Goal: Information Seeking & Learning: Learn about a topic

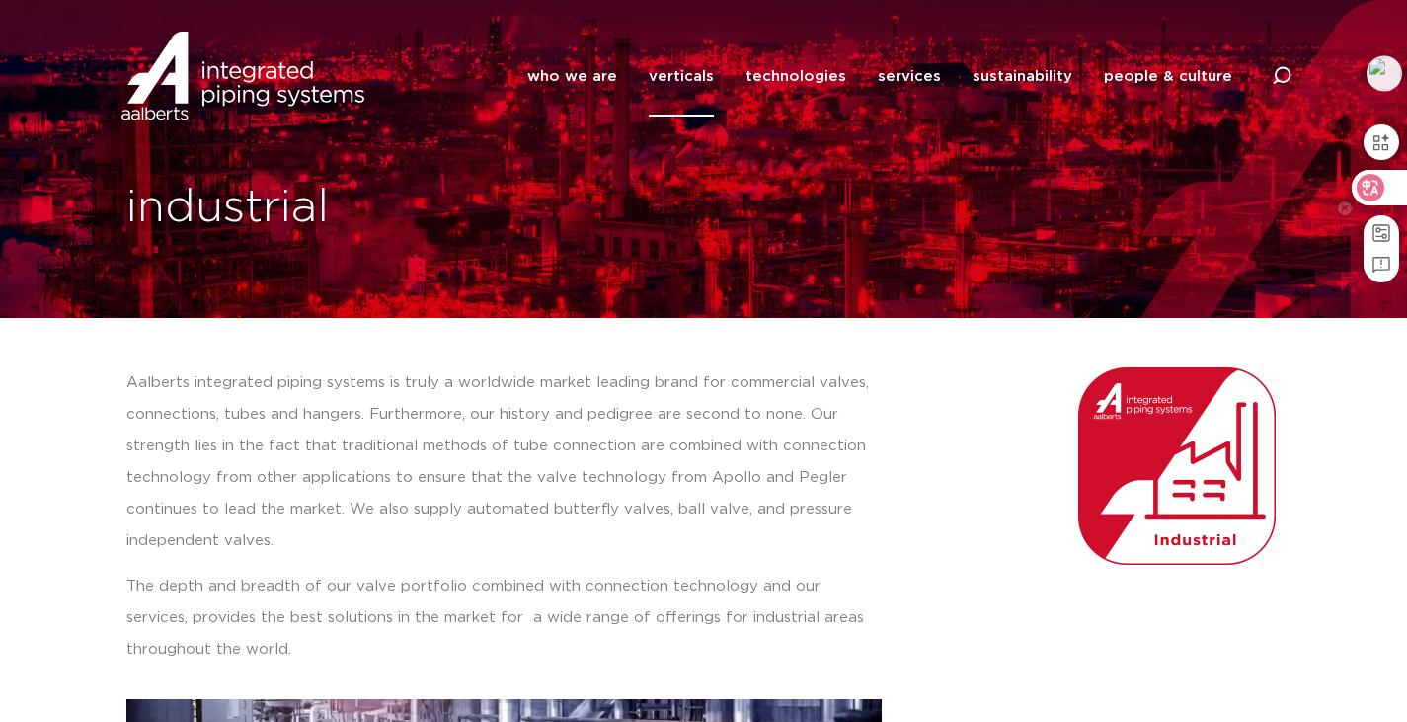
click at [1378, 192] on icon at bounding box center [1370, 188] width 17 height 16
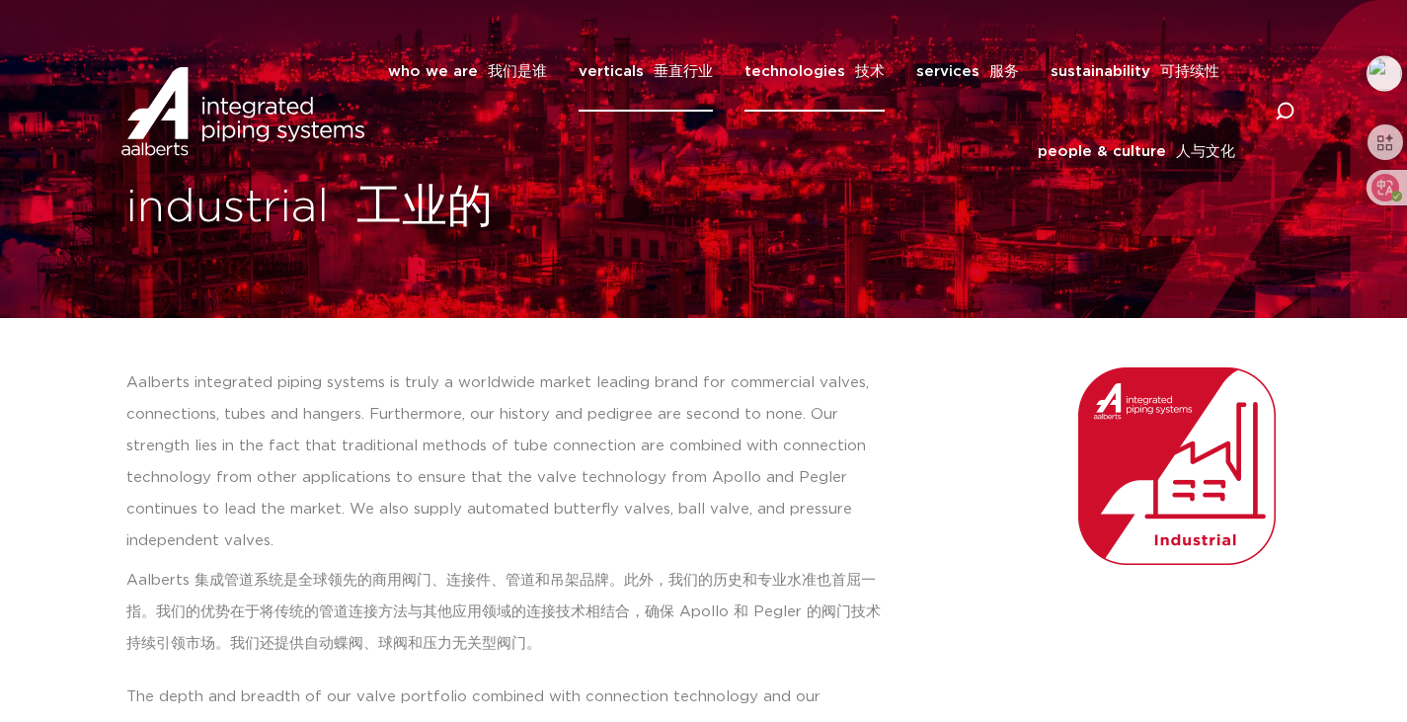
click at [812, 79] on link "technologies 技术" at bounding box center [814, 72] width 140 height 80
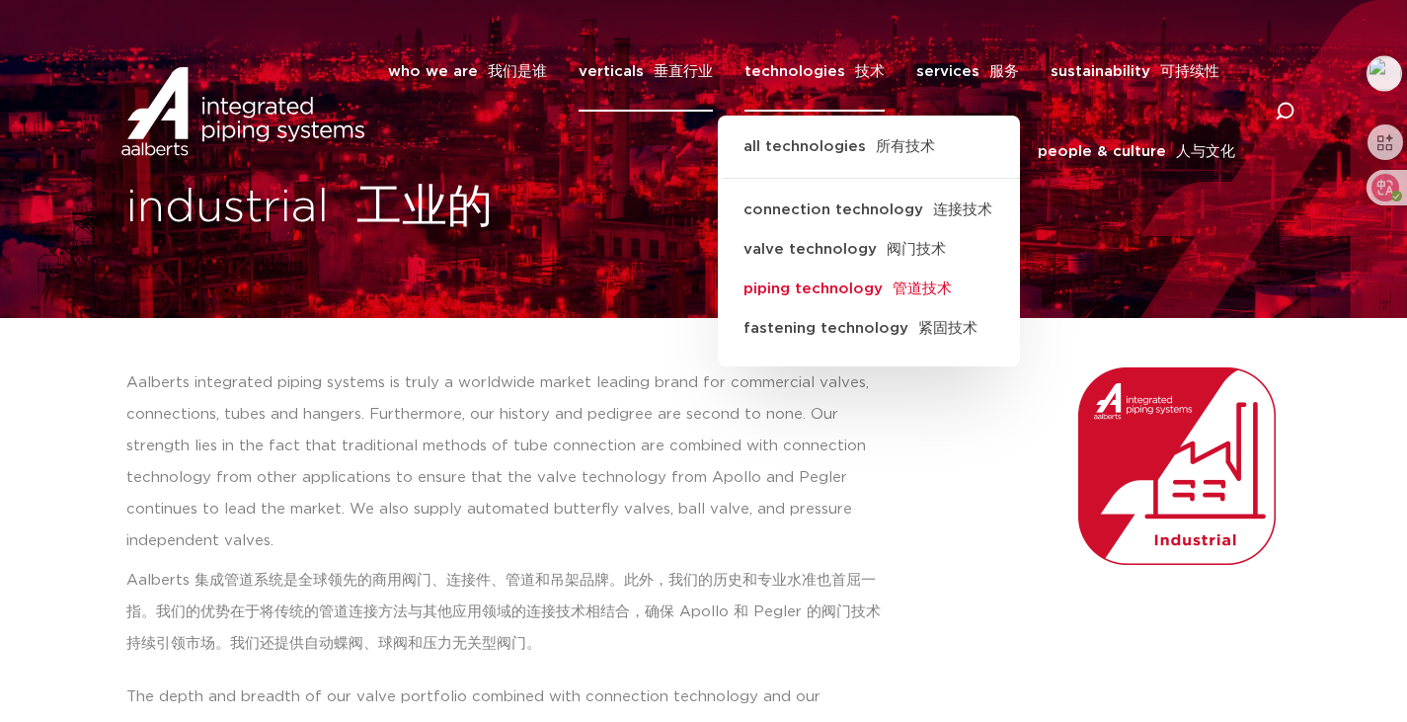
click at [857, 292] on link "piping technology 管道技术" at bounding box center [869, 288] width 302 height 39
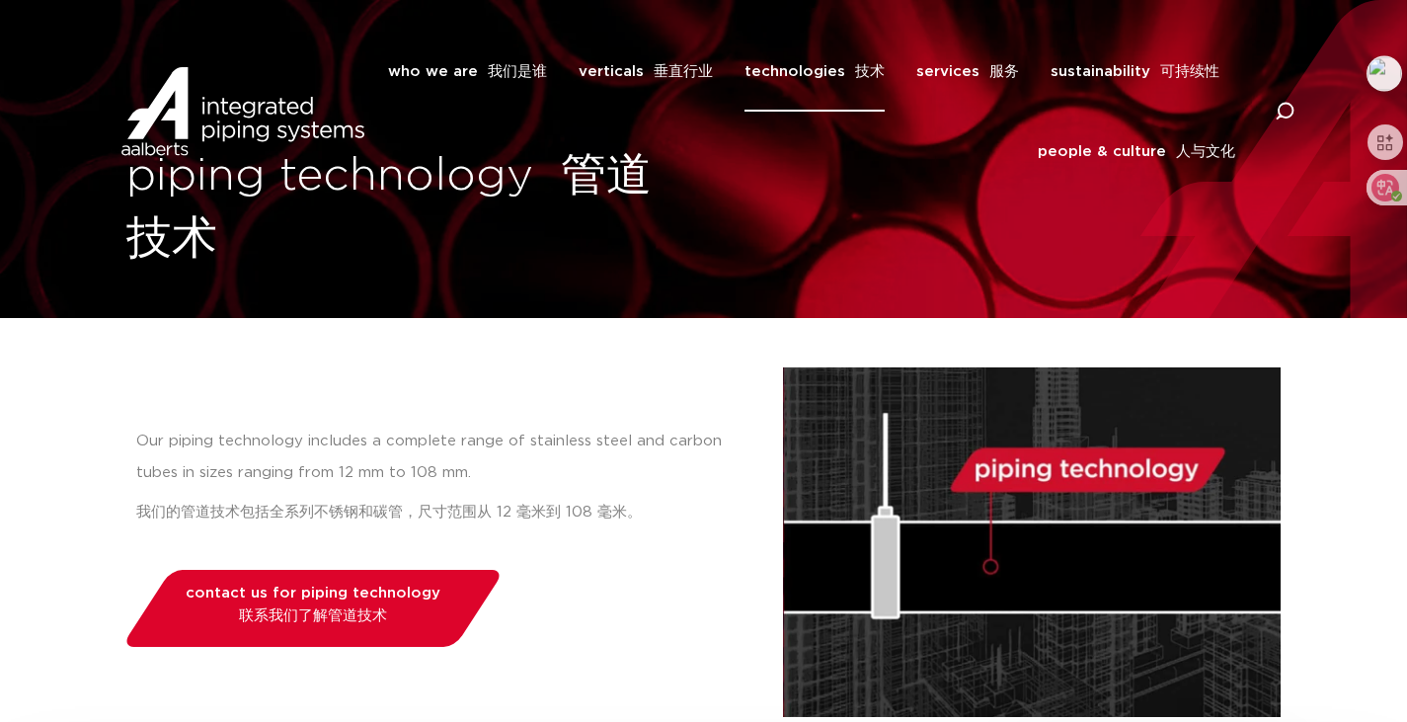
click at [840, 73] on link "technologies 技术" at bounding box center [814, 72] width 140 height 80
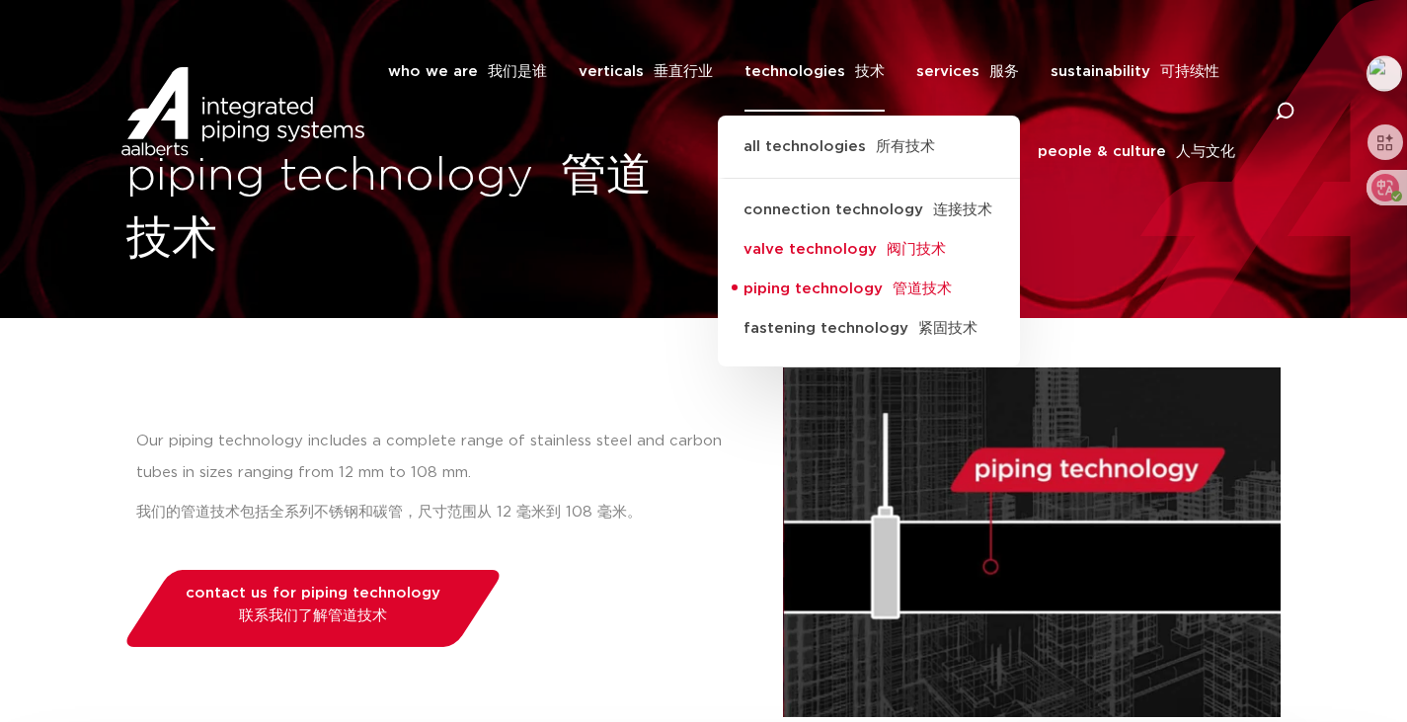
click at [882, 248] on font "Menu" at bounding box center [882, 249] width 10 height 15
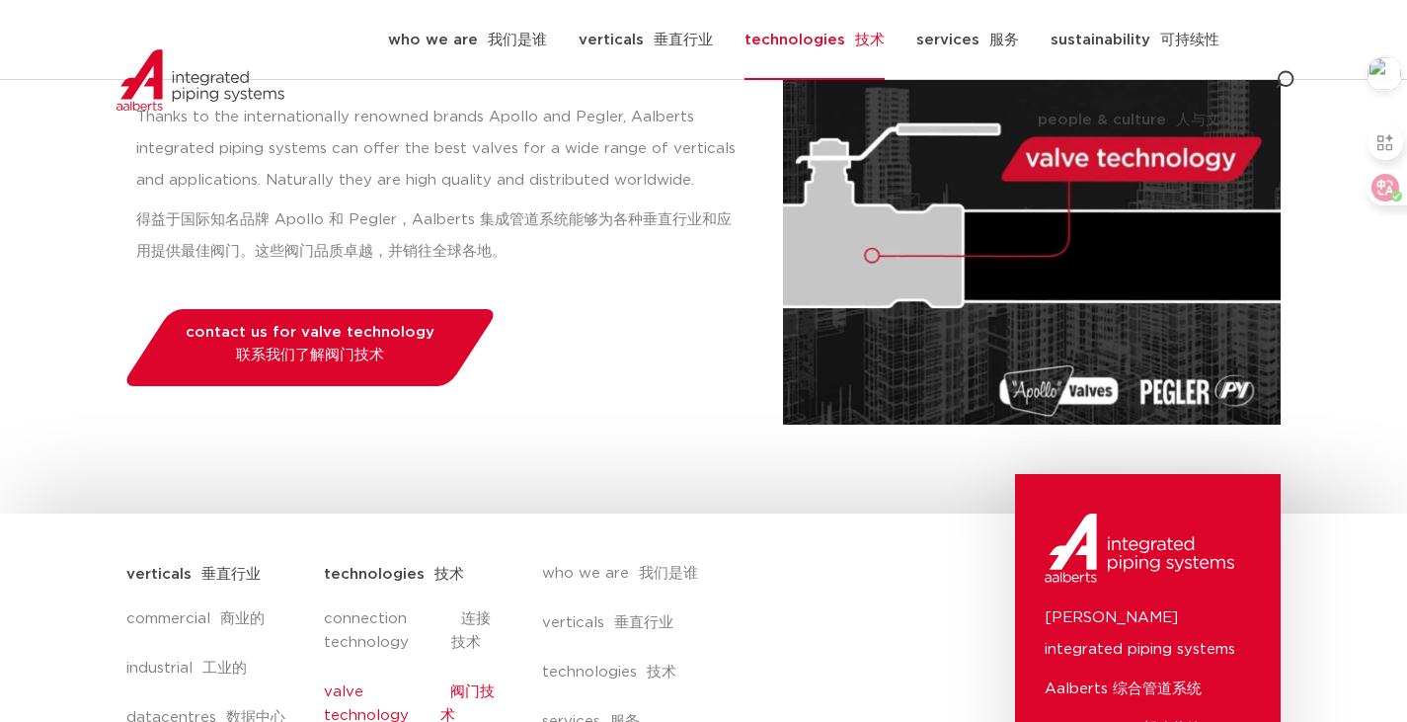
scroll to position [296, 0]
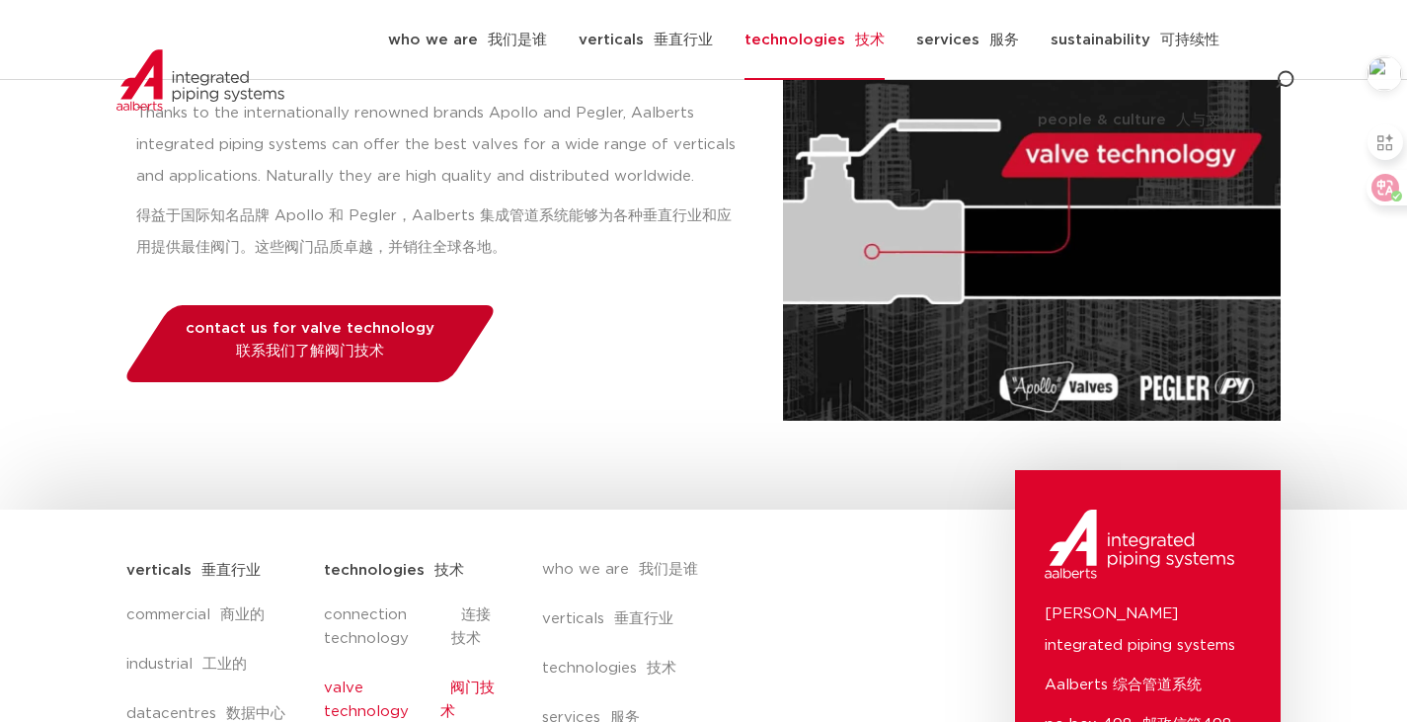
click at [304, 328] on span "contact us for valve technology 联系我们了解阀门技术" at bounding box center [310, 343] width 249 height 45
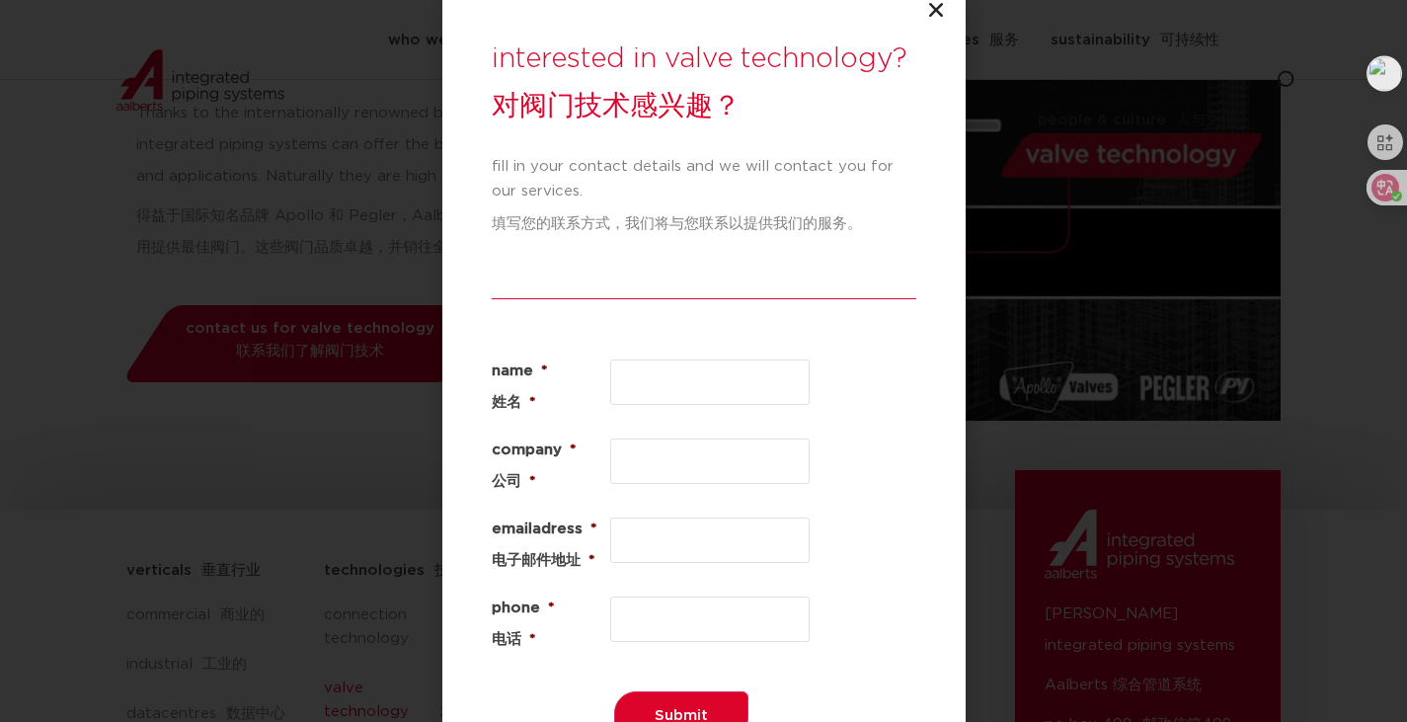
click at [937, 14] on icon "Close" at bounding box center [936, 10] width 20 height 20
click at [935, 5] on icon "Close" at bounding box center [936, 10] width 20 height 20
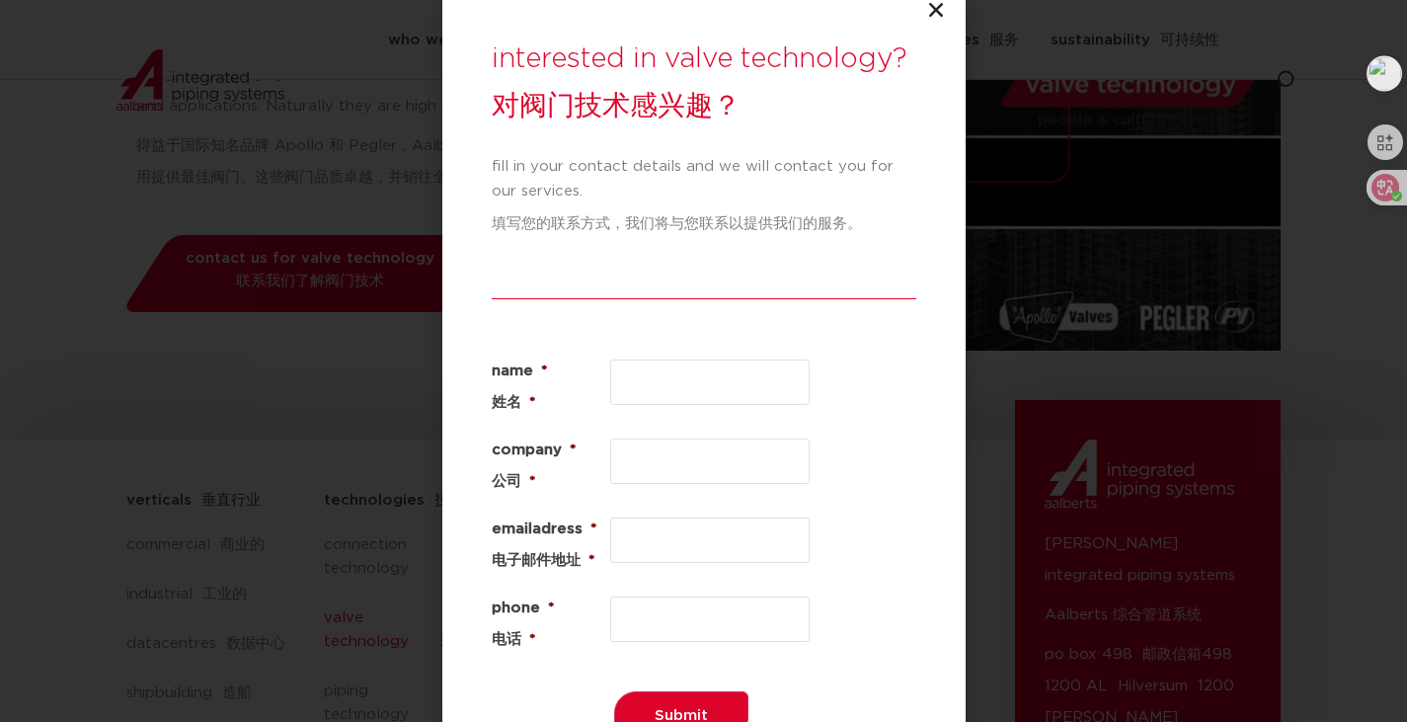
scroll to position [0, 0]
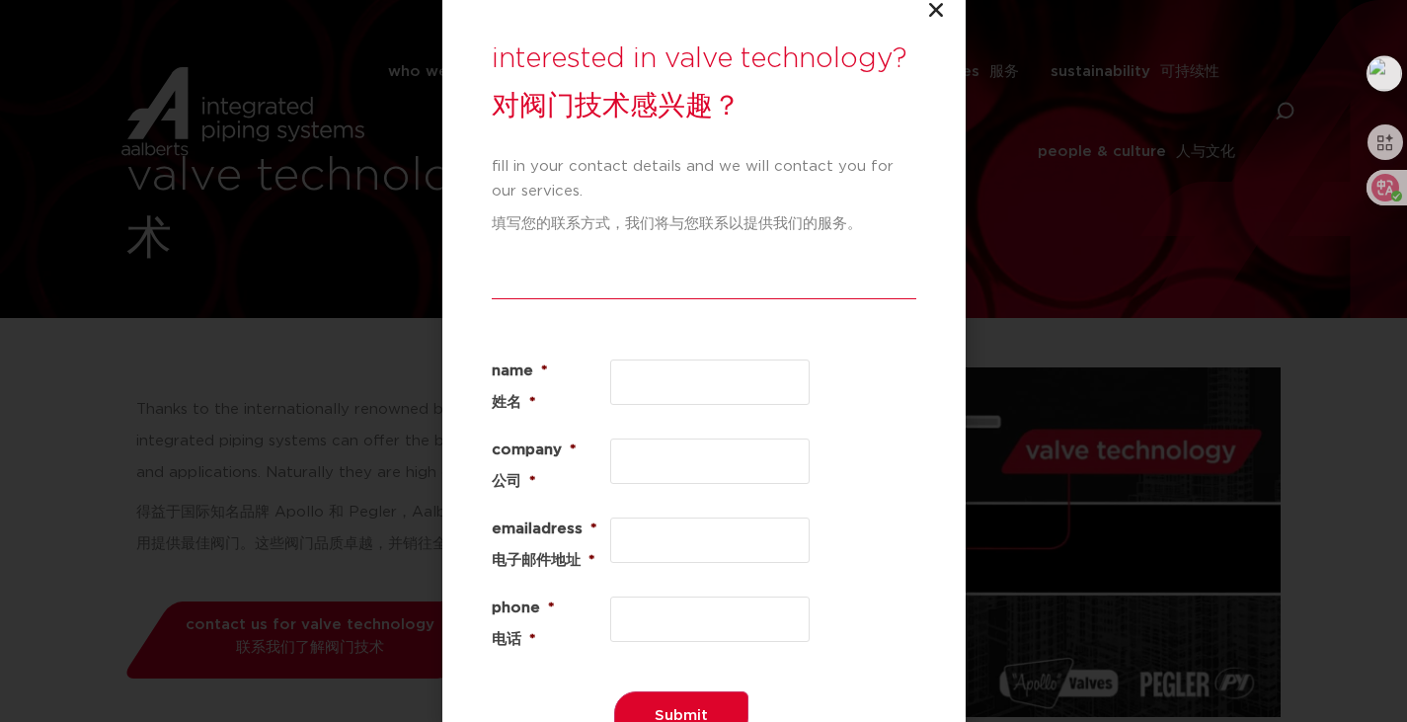
click at [938, 11] on icon "Close" at bounding box center [936, 10] width 20 height 20
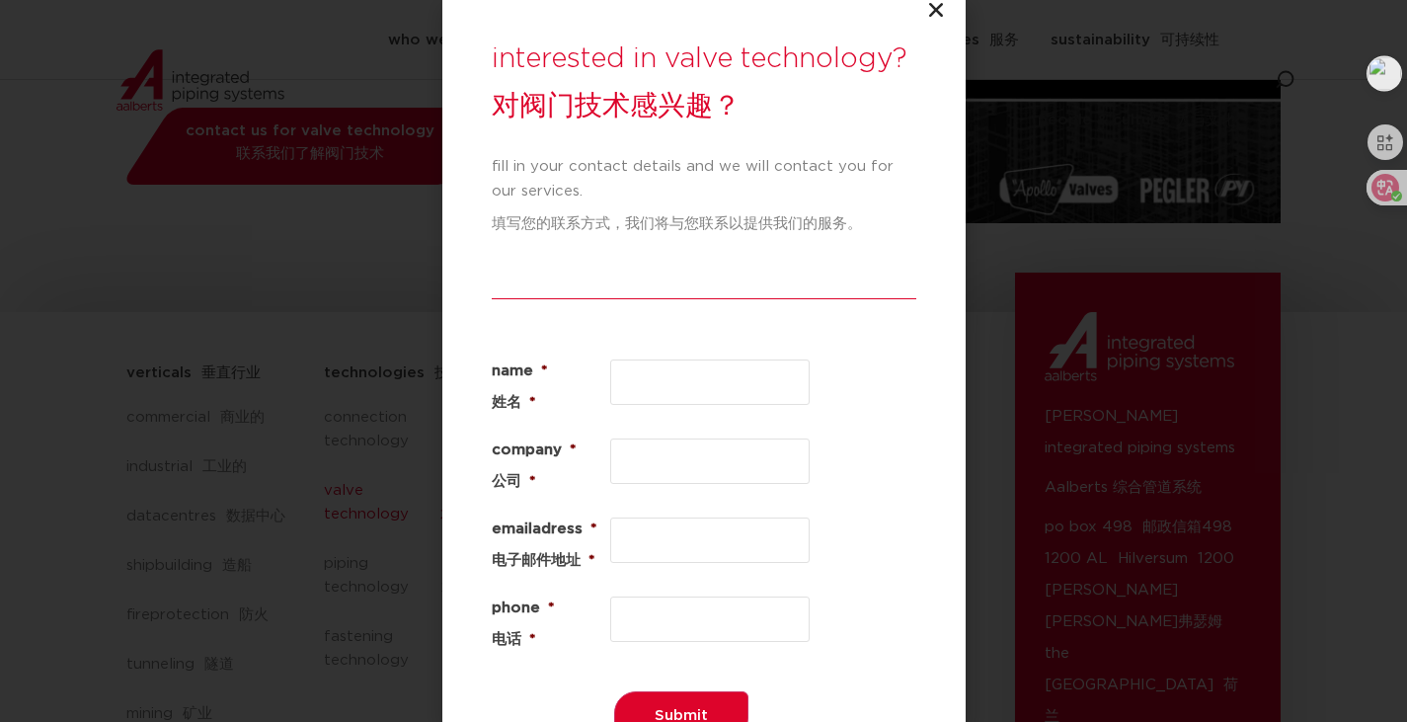
click at [935, 3] on icon "Close" at bounding box center [936, 10] width 20 height 20
click at [1373, 196] on icon at bounding box center [1370, 188] width 20 height 20
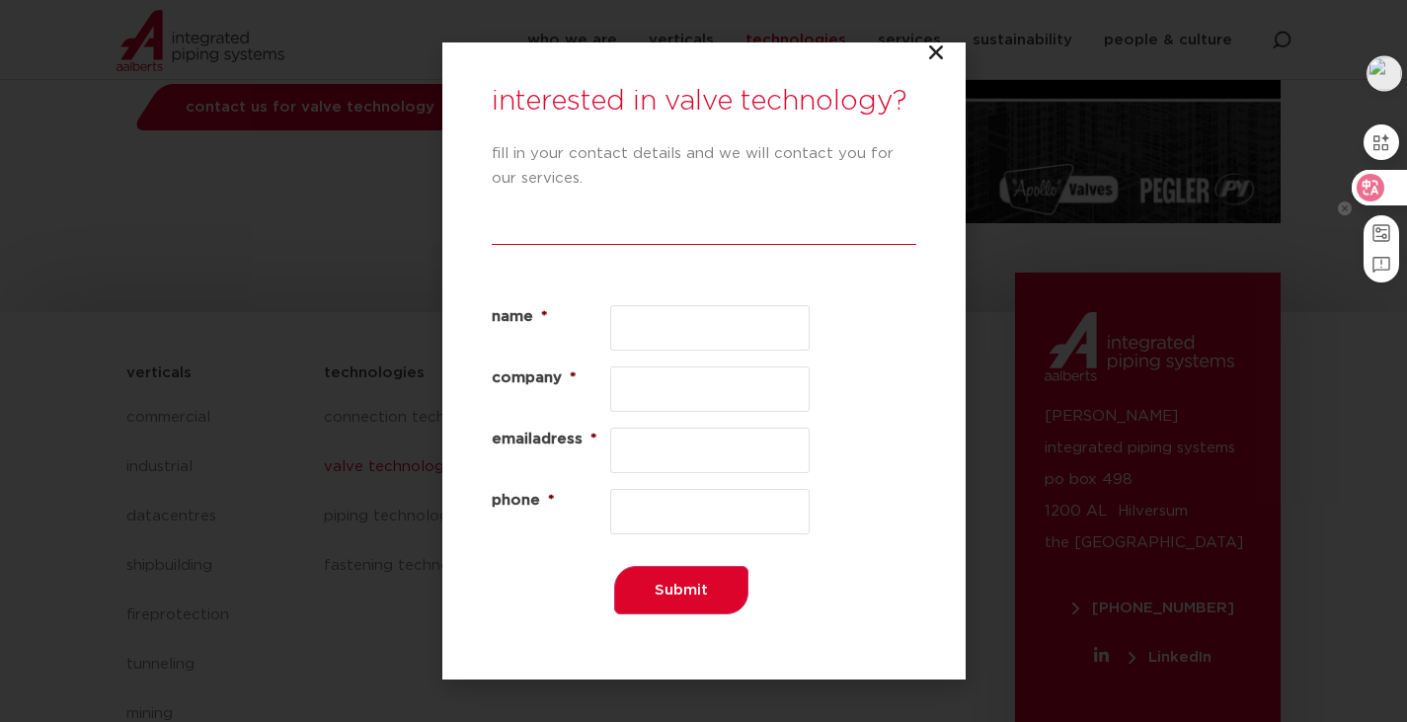
scroll to position [548, 0]
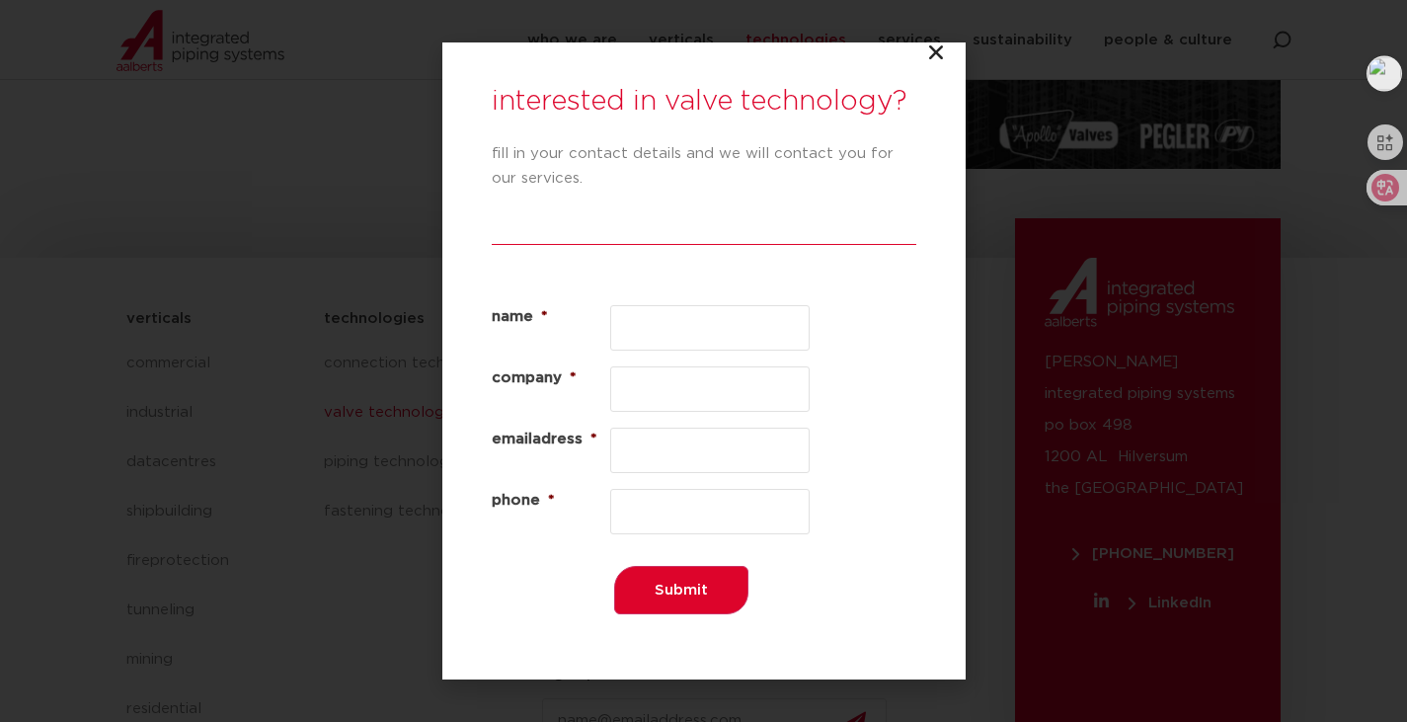
click at [931, 49] on icon "Close" at bounding box center [936, 52] width 20 height 20
click at [934, 54] on icon "Close" at bounding box center [936, 52] width 20 height 20
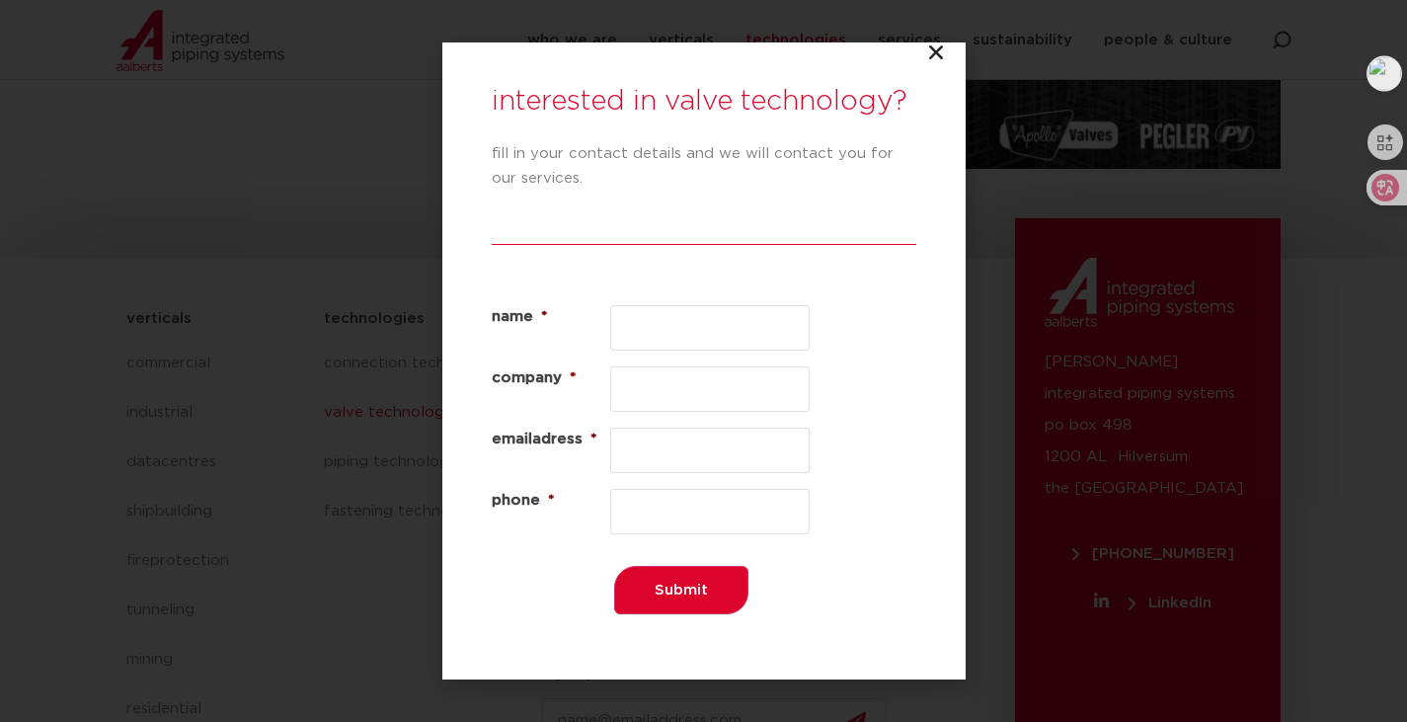
click at [934, 54] on icon "Close" at bounding box center [936, 52] width 20 height 20
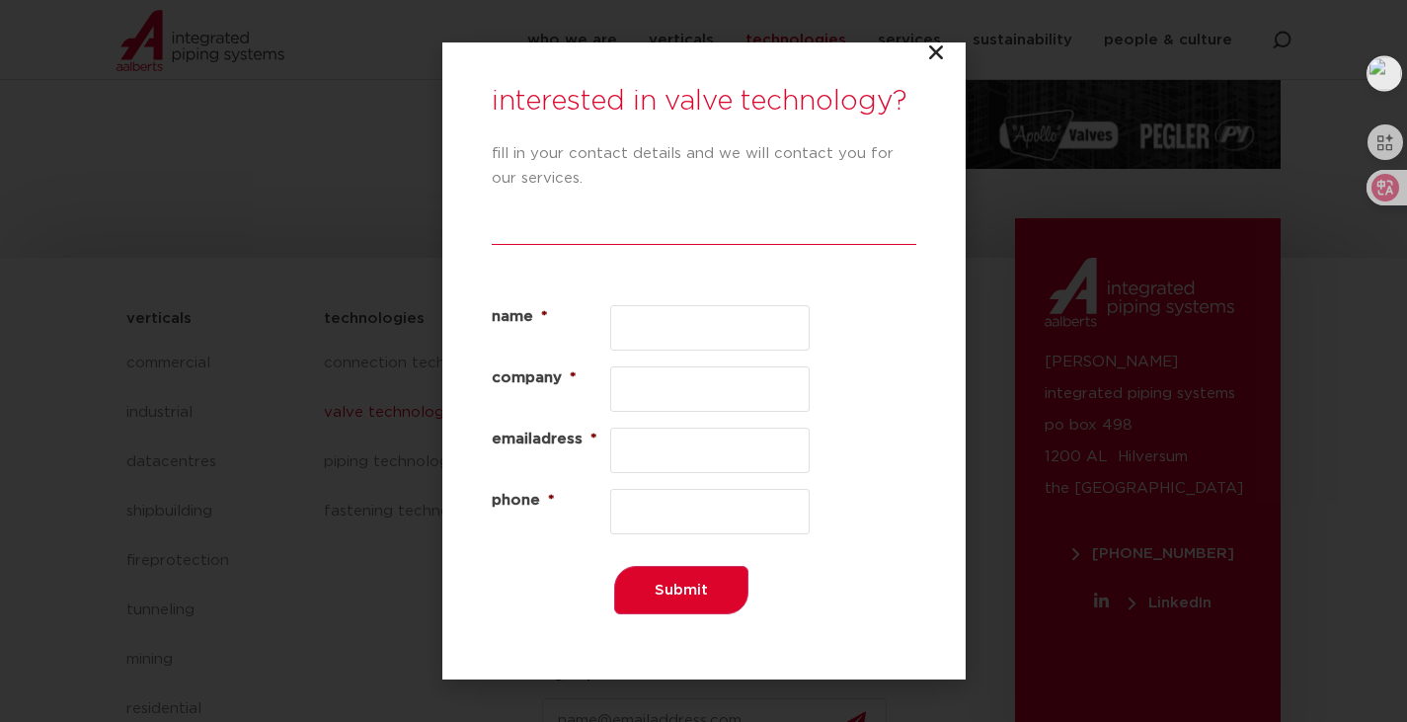
click at [934, 54] on icon "Close" at bounding box center [936, 52] width 20 height 20
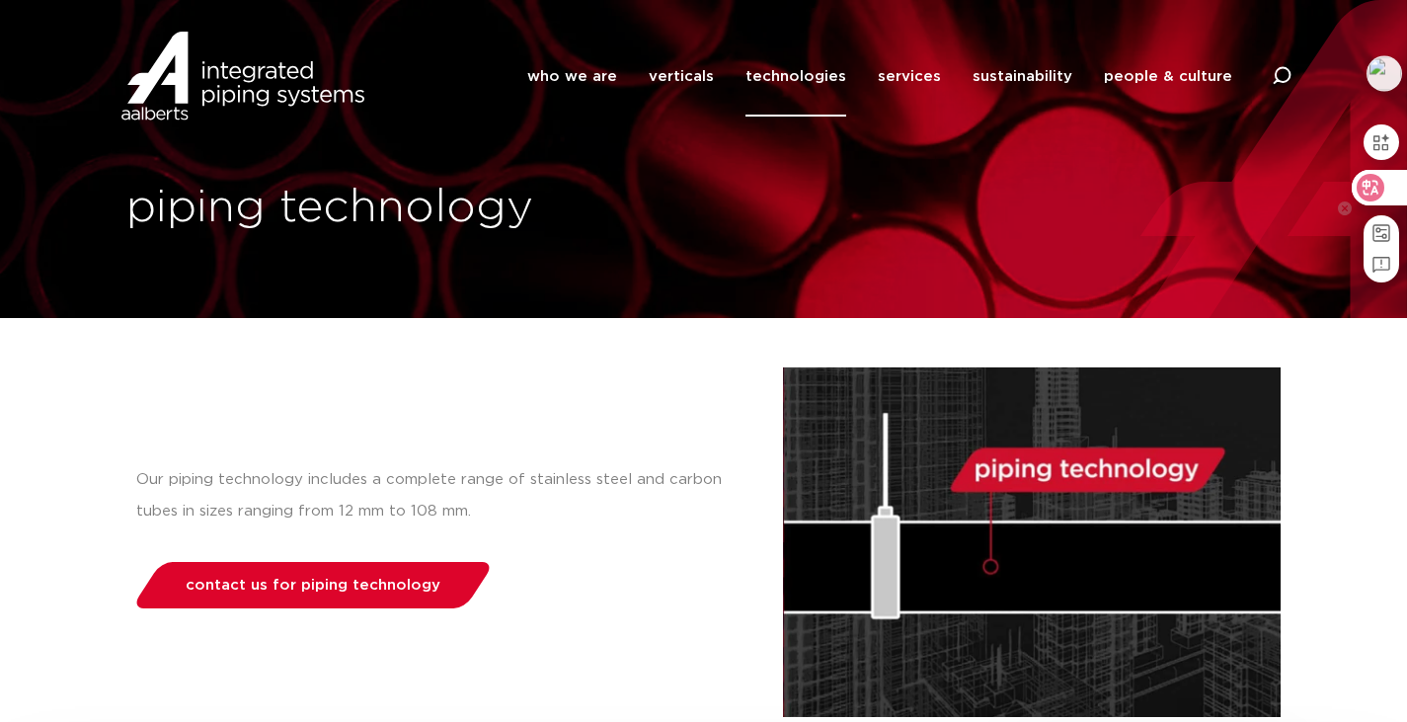
click at [1376, 187] on icon at bounding box center [1370, 188] width 20 height 20
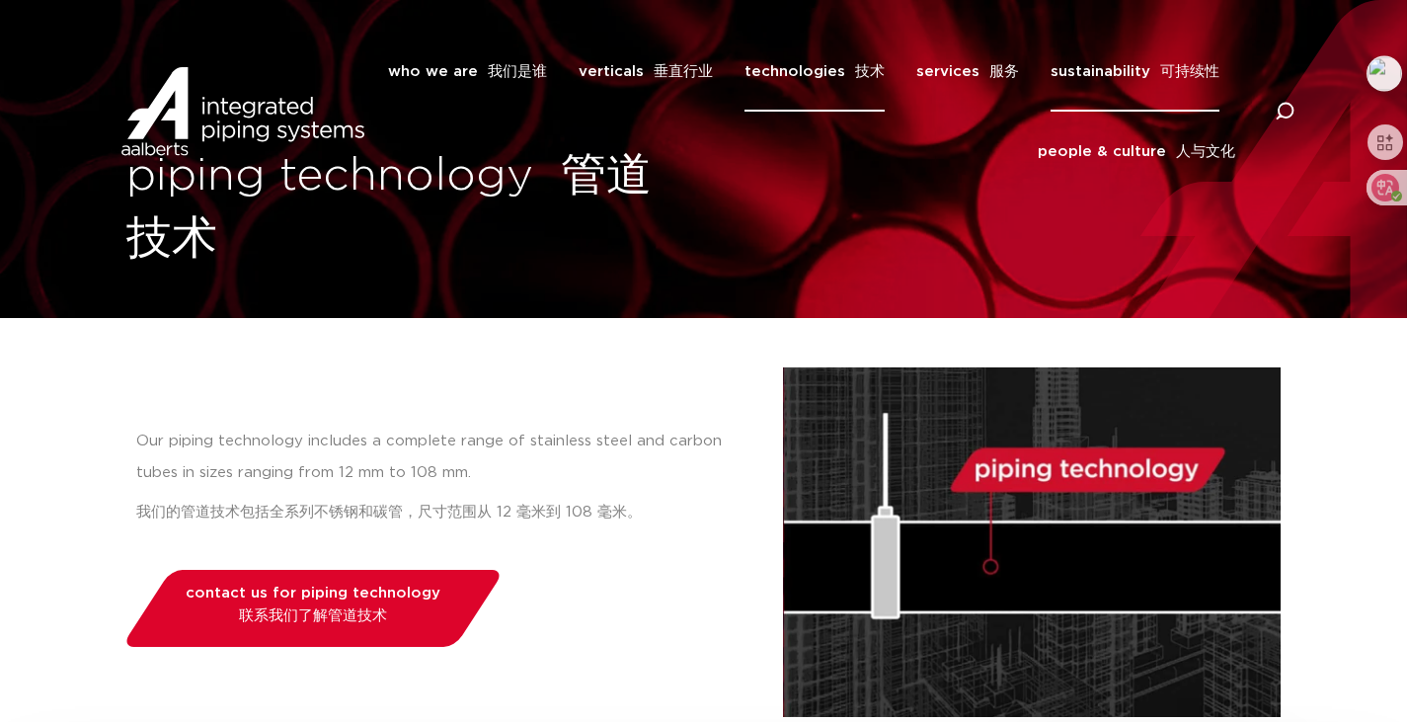
click at [1136, 73] on link "sustainability 可持续性" at bounding box center [1134, 72] width 169 height 80
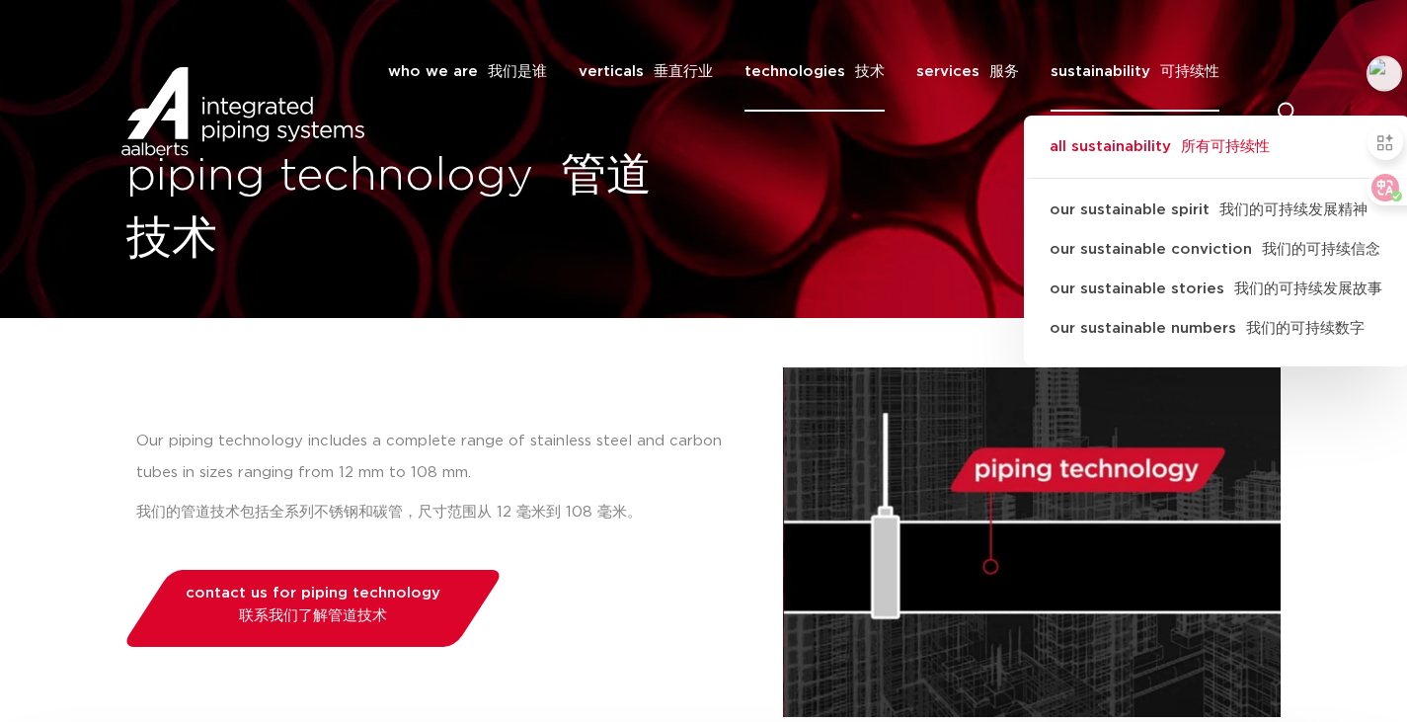
click at [1131, 143] on link "all sustainability 所有可持续性" at bounding box center [1217, 156] width 386 height 43
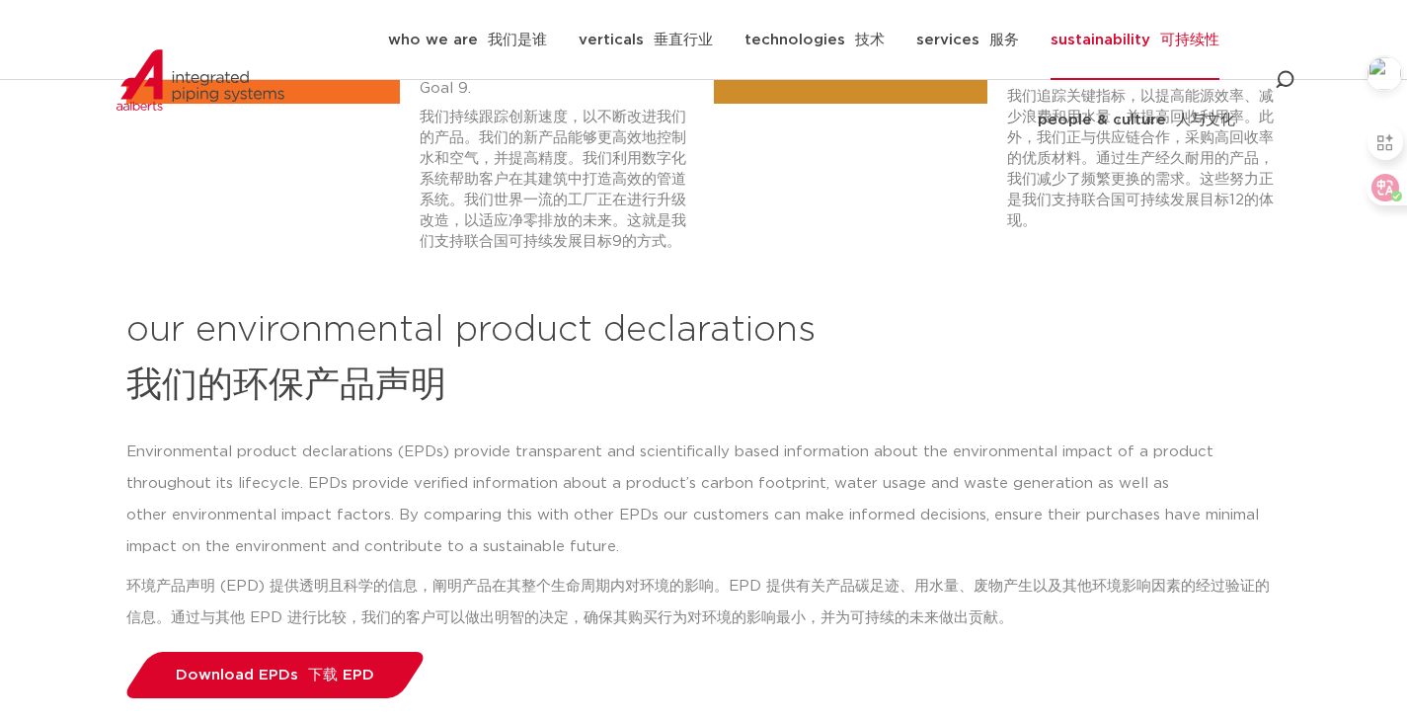
scroll to position [4343, 0]
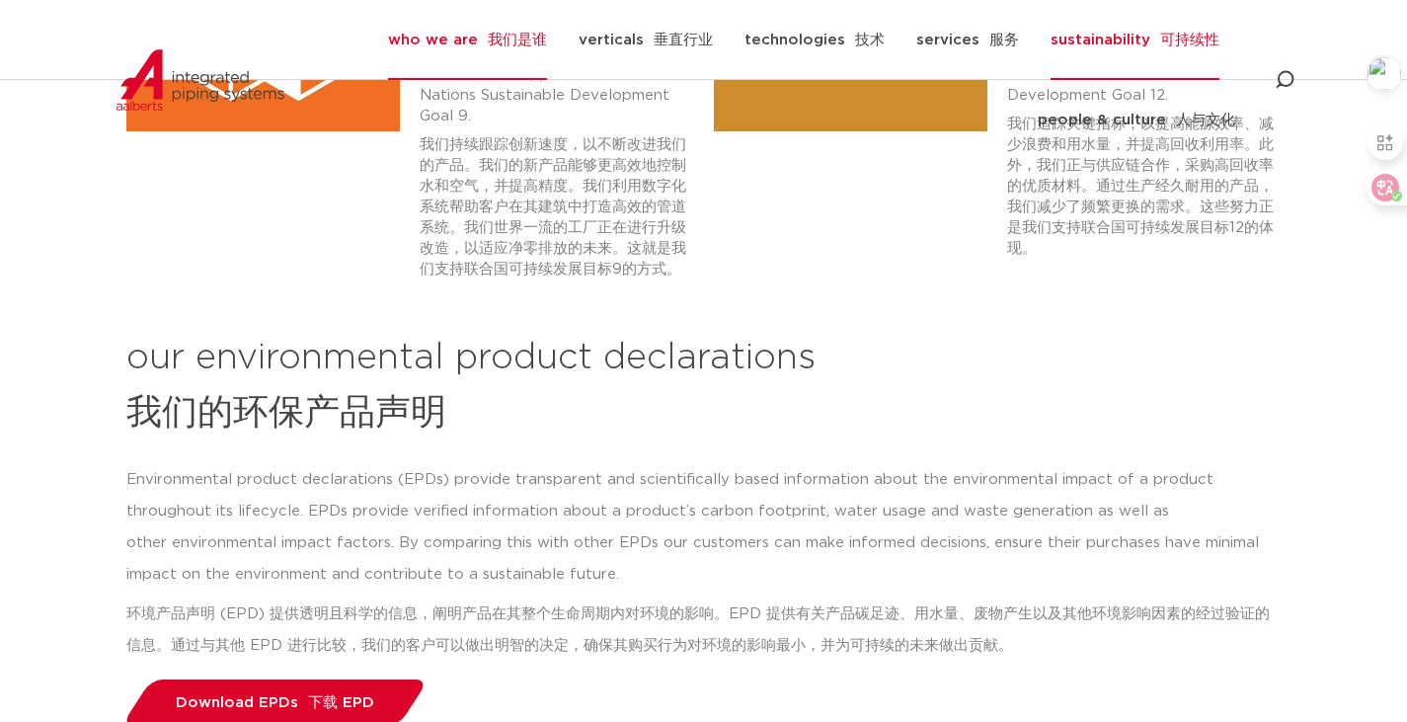
click at [460, 42] on link "who we are 我们是谁" at bounding box center [467, 40] width 159 height 80
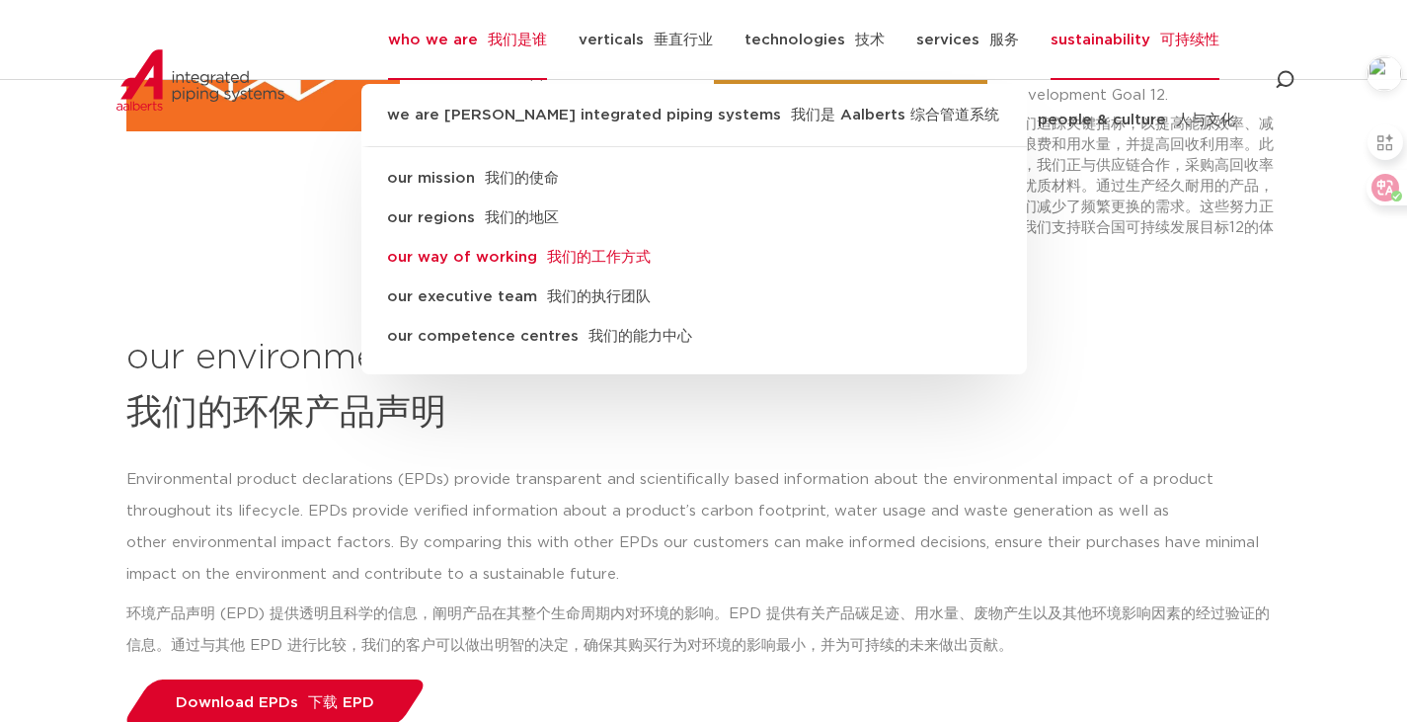
click at [497, 259] on link "our way of working 我们的工作方式" at bounding box center [693, 257] width 665 height 39
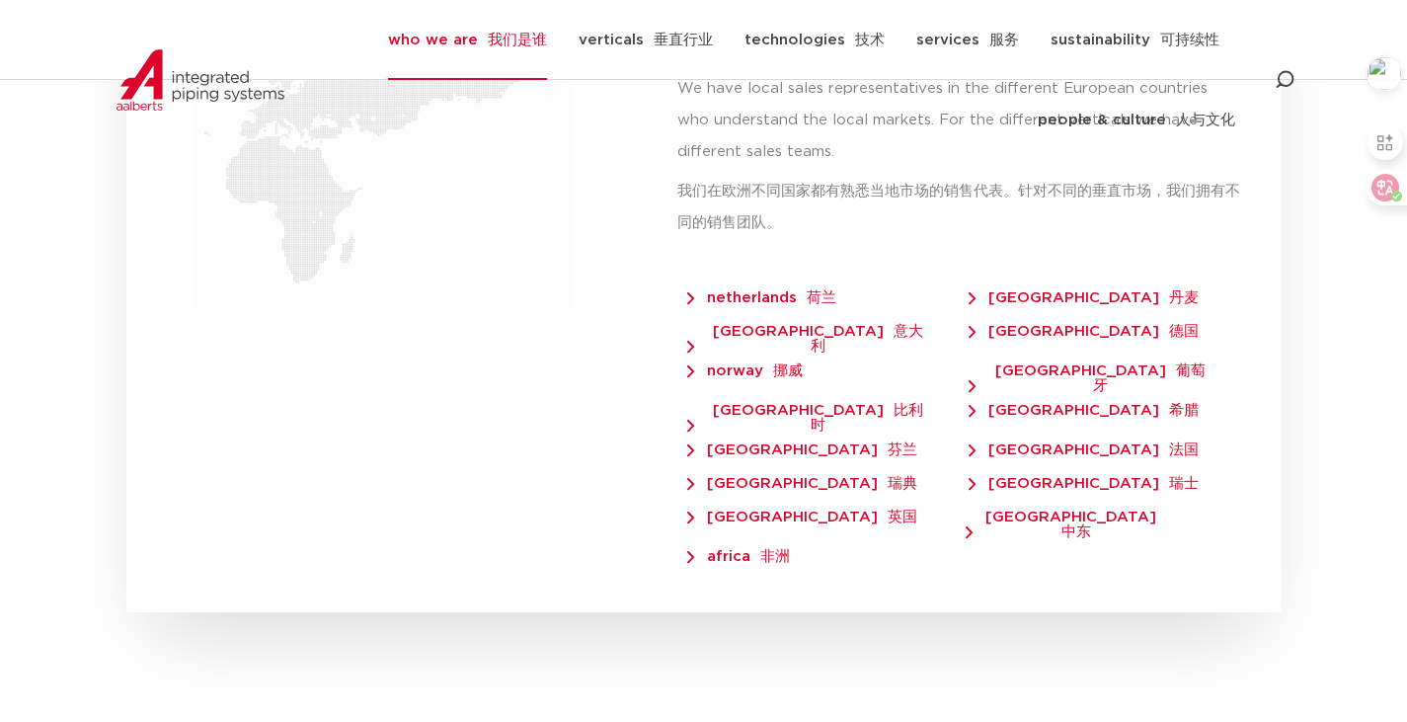
scroll to position [4680, 0]
